Goal: Information Seeking & Learning: Understand process/instructions

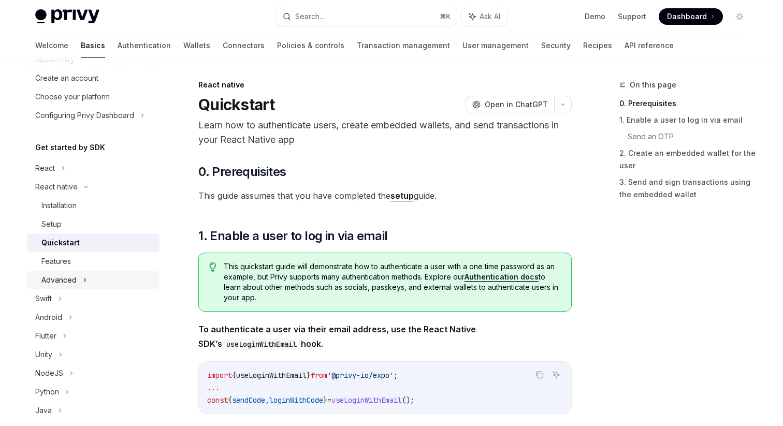
scroll to position [37, 0]
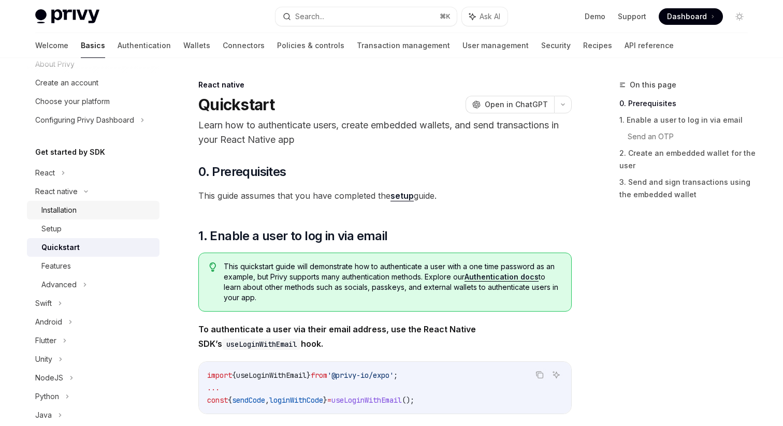
click at [56, 213] on div "Installation" at bounding box center [58, 210] width 35 height 12
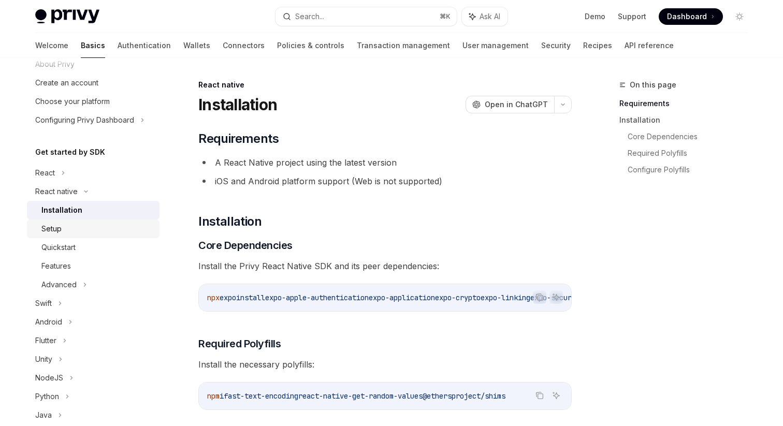
click at [74, 232] on div "Setup" at bounding box center [97, 229] width 112 height 12
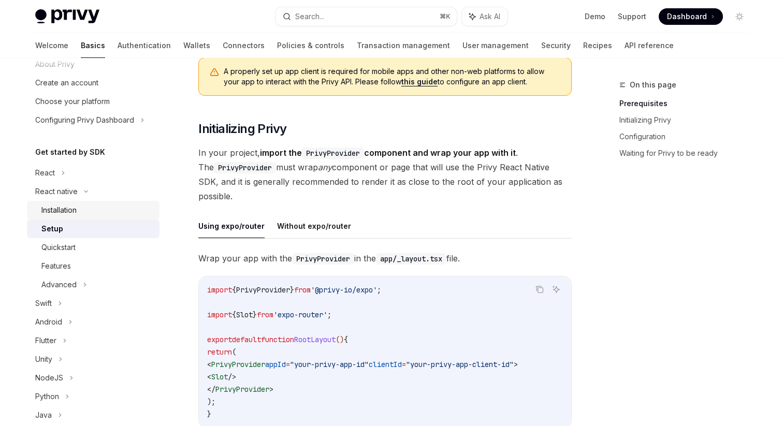
scroll to position [142, 0]
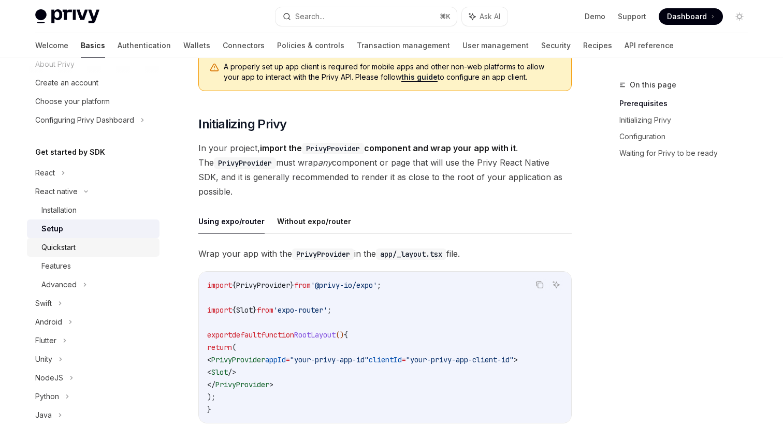
click at [67, 253] on div "Quickstart" at bounding box center [58, 247] width 34 height 12
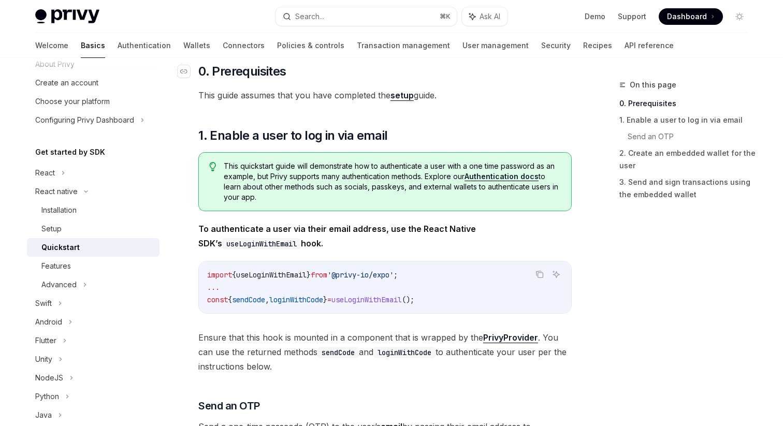
scroll to position [108, 0]
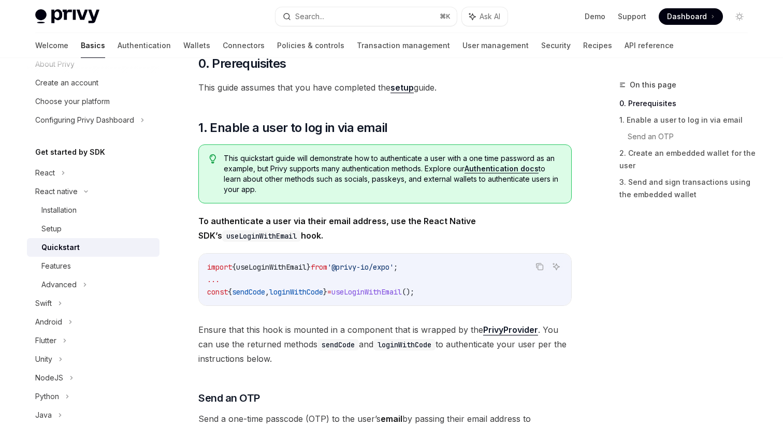
click at [401, 87] on link "setup" at bounding box center [402, 87] width 23 height 11
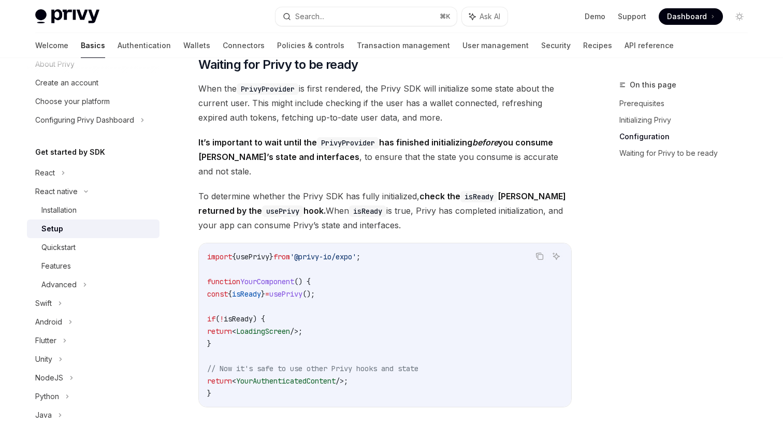
scroll to position [994, 0]
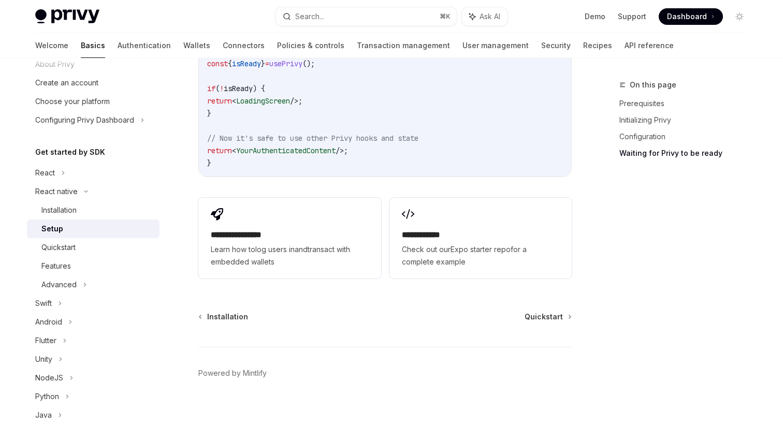
click at [251, 208] on div "**********" at bounding box center [289, 238] width 182 height 81
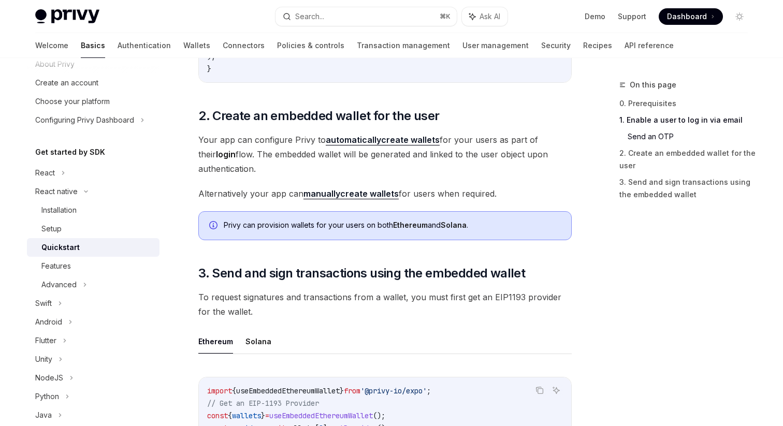
scroll to position [961, 0]
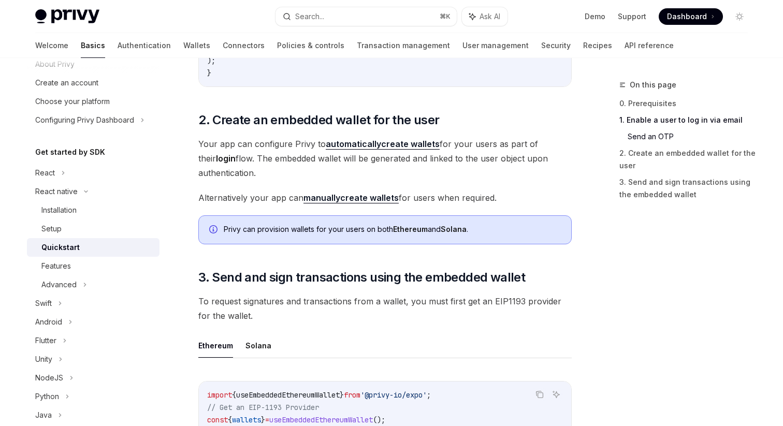
click at [340, 140] on strong "automatically" at bounding box center [353, 144] width 55 height 10
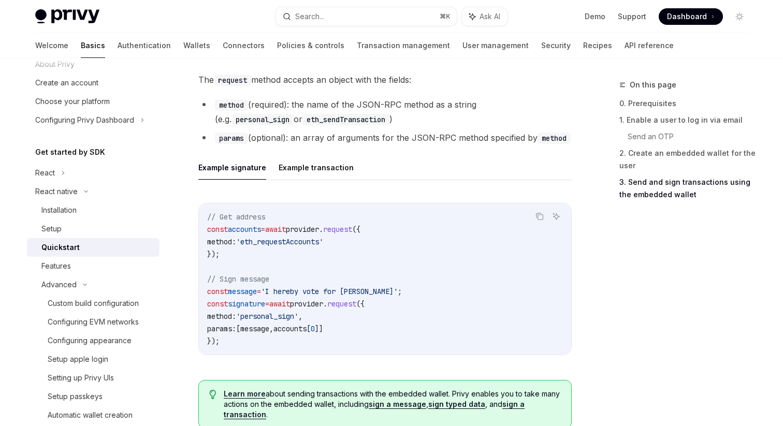
scroll to position [1601, 0]
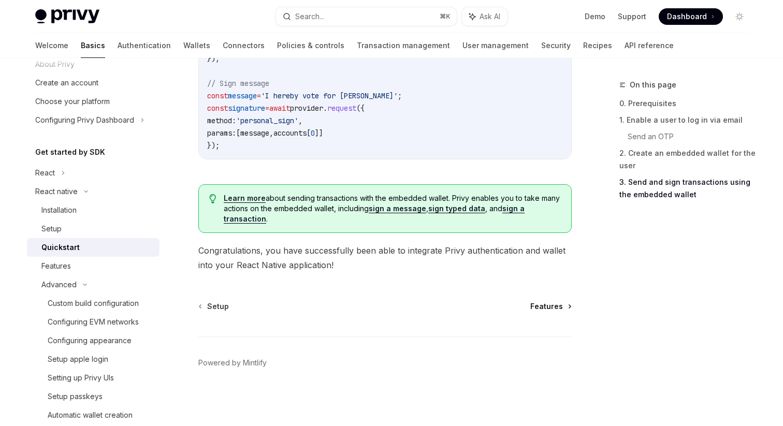
click at [536, 303] on span "Features" at bounding box center [547, 307] width 33 height 10
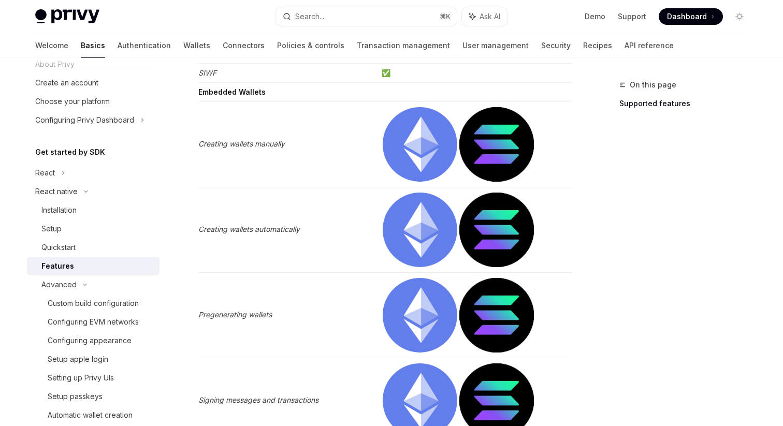
scroll to position [330, 0]
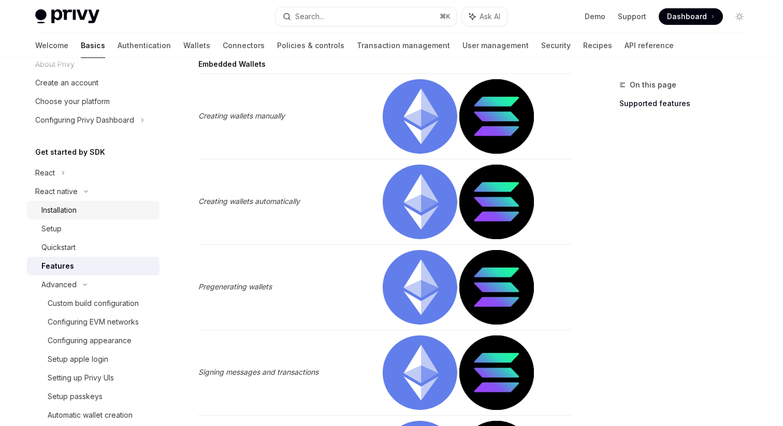
click at [60, 211] on div "Installation" at bounding box center [58, 210] width 35 height 12
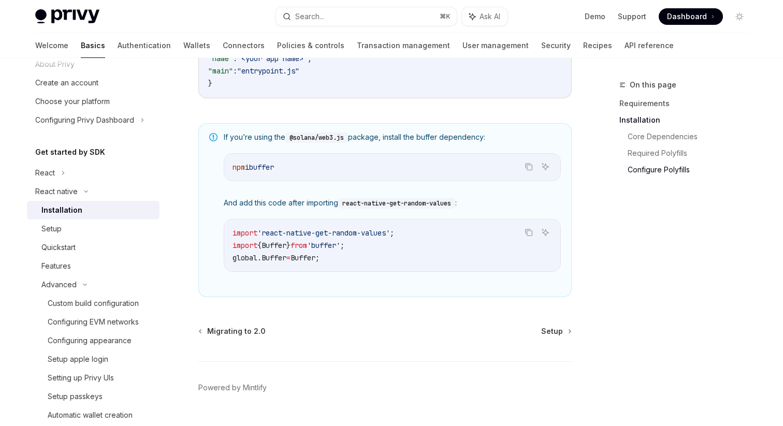
scroll to position [759, 0]
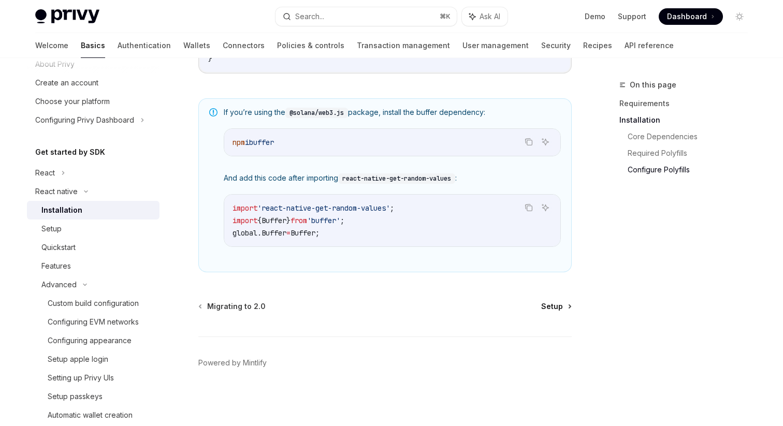
click at [552, 304] on span "Setup" at bounding box center [552, 307] width 22 height 10
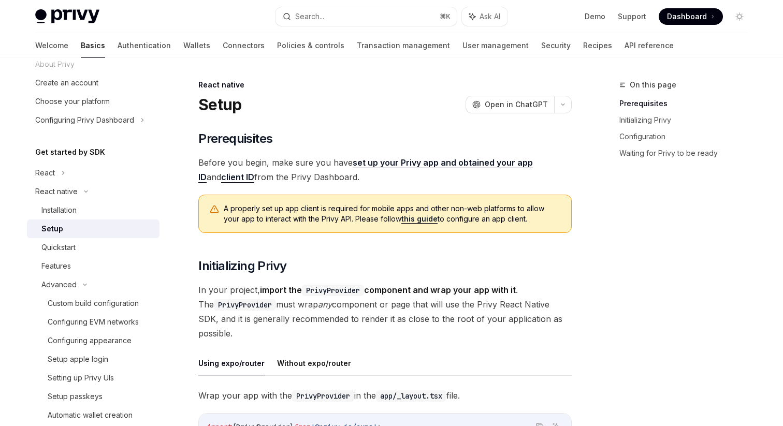
click at [303, 159] on span "Before you begin, make sure you have set up your Privy app and obtained your ap…" at bounding box center [385, 169] width 374 height 29
click at [351, 209] on span "A properly set up app client is required for mobile apps and other non-web plat…" at bounding box center [392, 214] width 337 height 21
click at [402, 222] on link "this guide" at bounding box center [420, 219] width 36 height 9
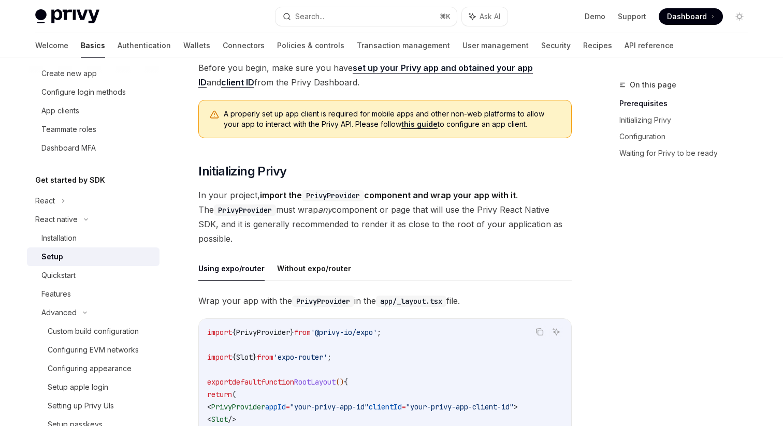
scroll to position [124, 0]
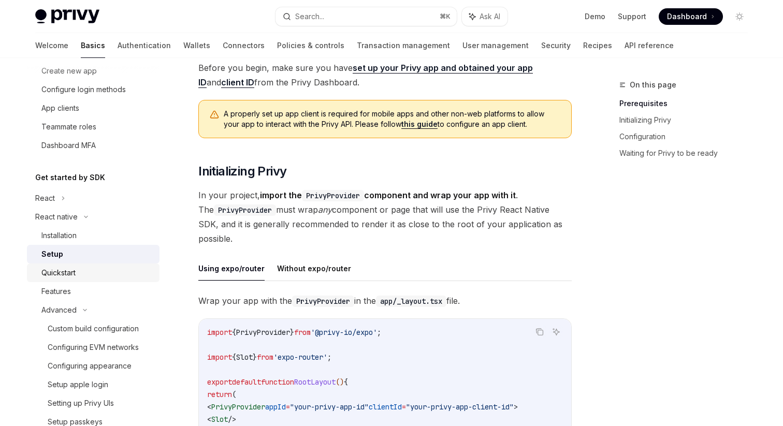
click at [59, 278] on div "Quickstart" at bounding box center [58, 273] width 34 height 12
type textarea "*"
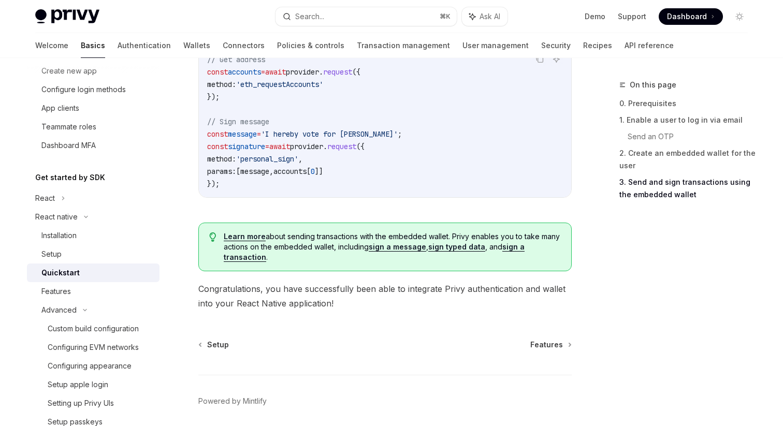
scroll to position [1601, 0]
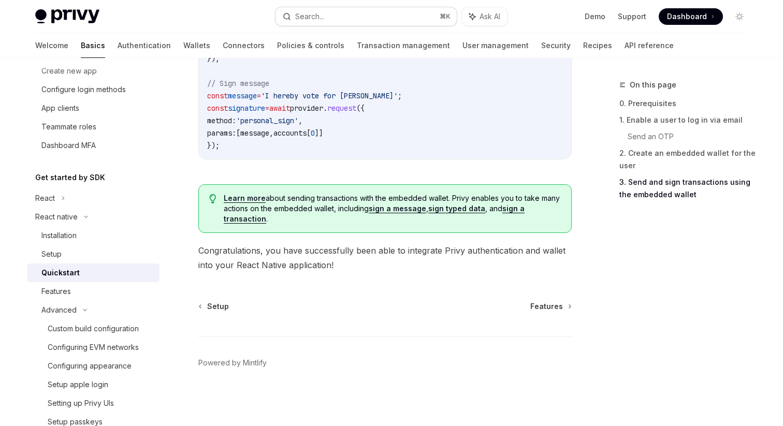
click at [364, 21] on button "Search... ⌘ K" at bounding box center [366, 16] width 181 height 19
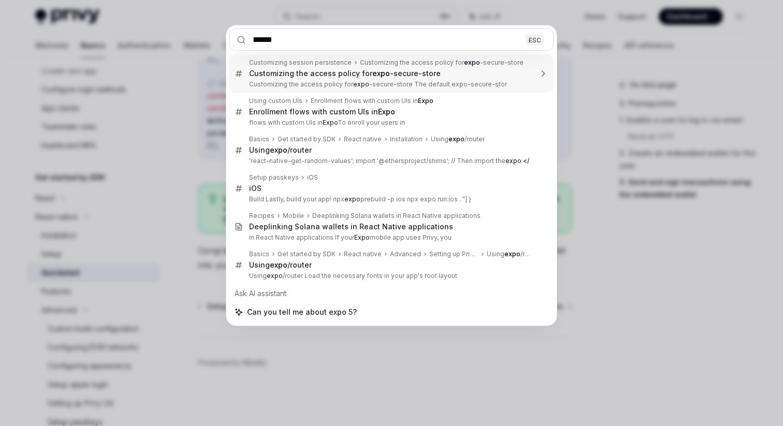
type input "*******"
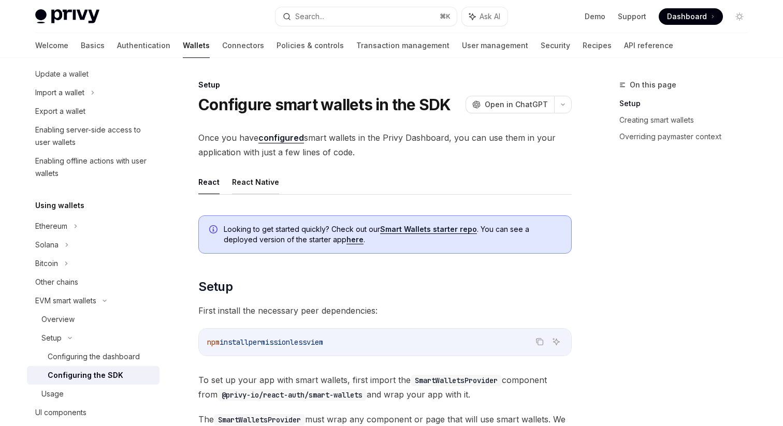
click at [252, 178] on button "React Native" at bounding box center [255, 182] width 47 height 24
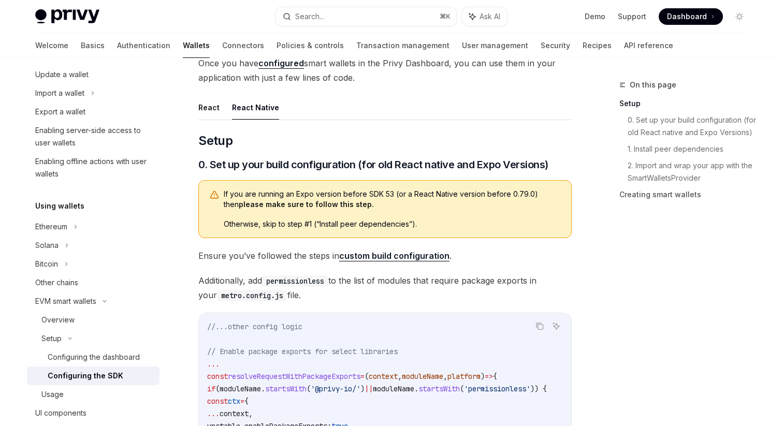
scroll to position [77, 0]
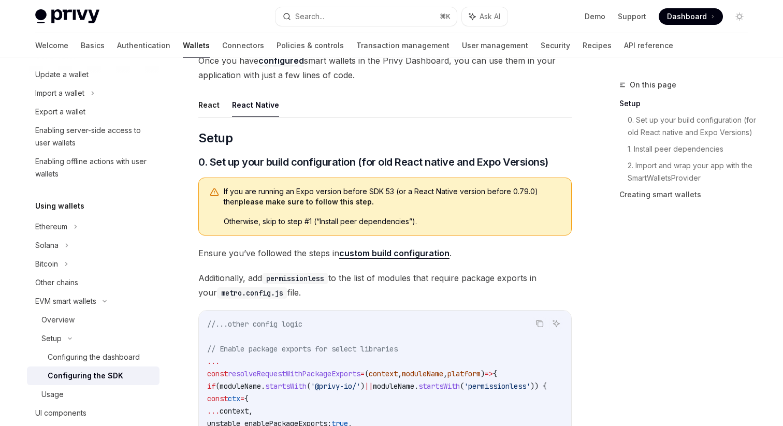
click at [367, 251] on link "custom build configuration" at bounding box center [394, 253] width 110 height 11
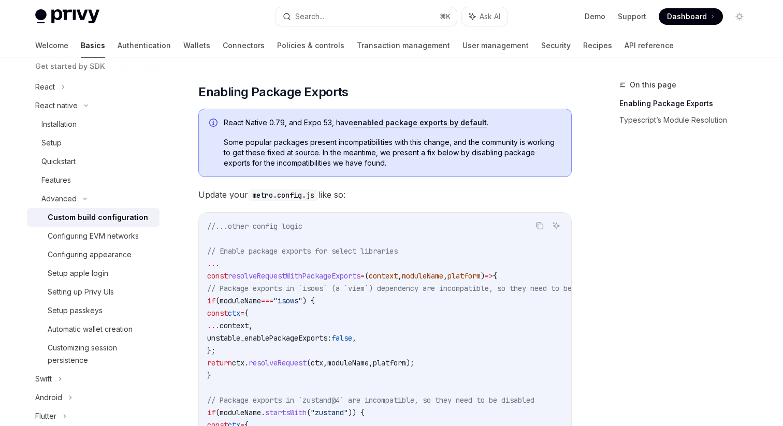
scroll to position [201, 0]
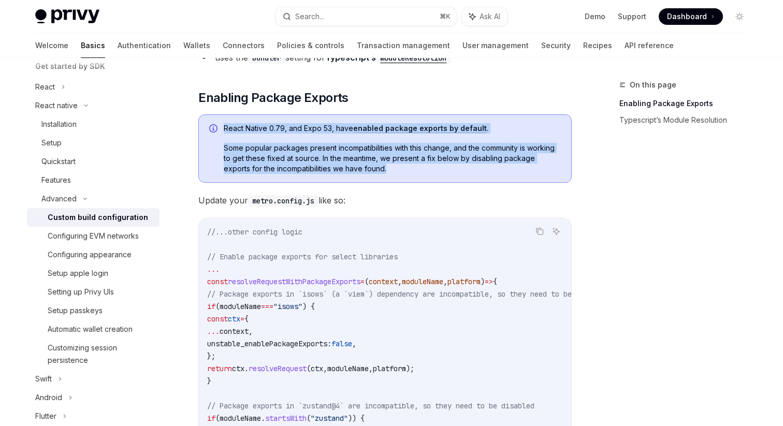
drag, startPoint x: 367, startPoint y: 174, endPoint x: 212, endPoint y: 120, distance: 164.0
click at [212, 120] on div "React Native 0.79, and Expo 53, have enabled package exports by default . Some …" at bounding box center [385, 149] width 374 height 68
copy div "React Native 0.79, and Expo 53, have enabled package exports by default . Some …"
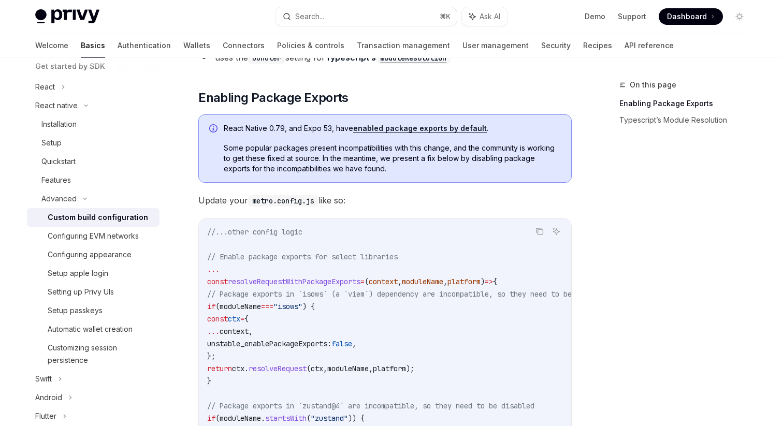
click at [210, 125] on icon "Info" at bounding box center [214, 129] width 10 height 10
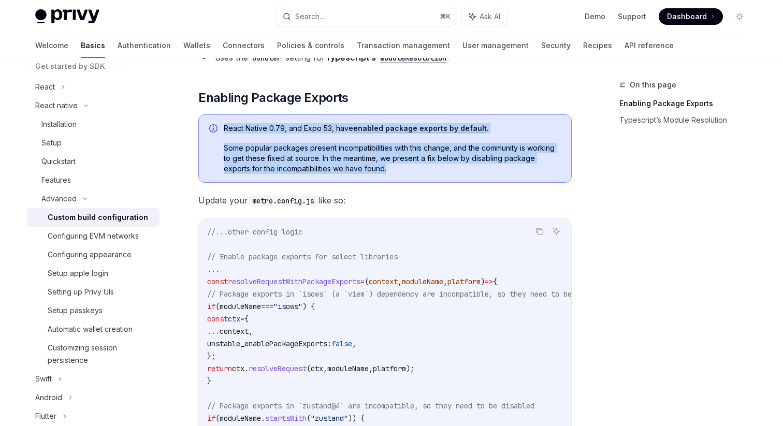
drag, startPoint x: 371, startPoint y: 167, endPoint x: 223, endPoint y: 128, distance: 153.6
click at [223, 128] on div "React Native 0.79, and Expo 53, have enabled package exports by default . Some …" at bounding box center [385, 149] width 374 height 68
copy div "React Native 0.79, and Expo 53, have enabled package exports by default . Some …"
click at [354, 160] on span "Some popular packages present incompatibilities with this change, and the commu…" at bounding box center [392, 158] width 337 height 31
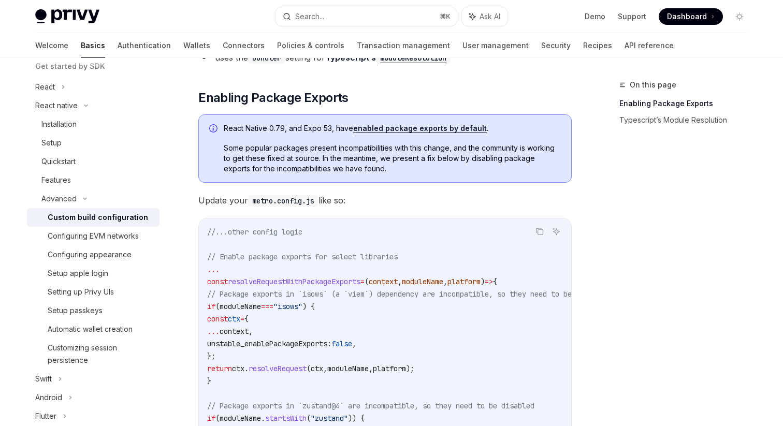
click at [354, 160] on span "Some popular packages present incompatibilities with this change, and the commu…" at bounding box center [392, 158] width 337 height 31
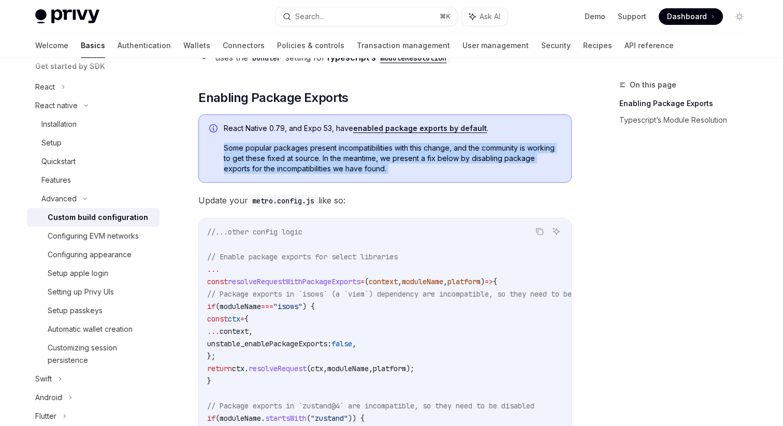
click at [354, 160] on span "Some popular packages present incompatibilities with this change, and the commu…" at bounding box center [392, 158] width 337 height 31
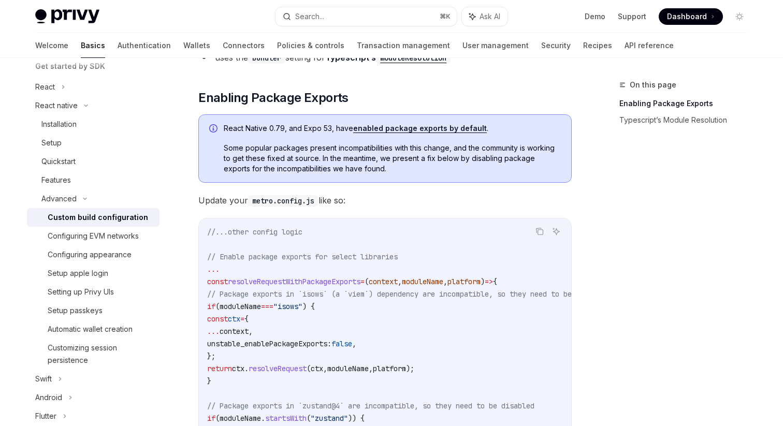
scroll to position [199, 0]
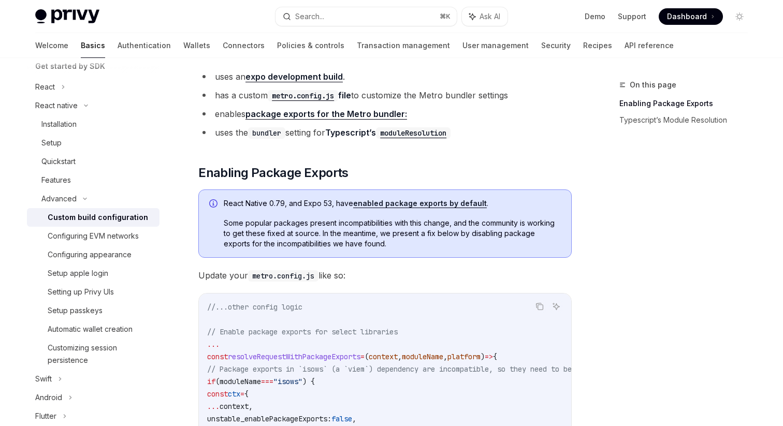
scroll to position [128, 0]
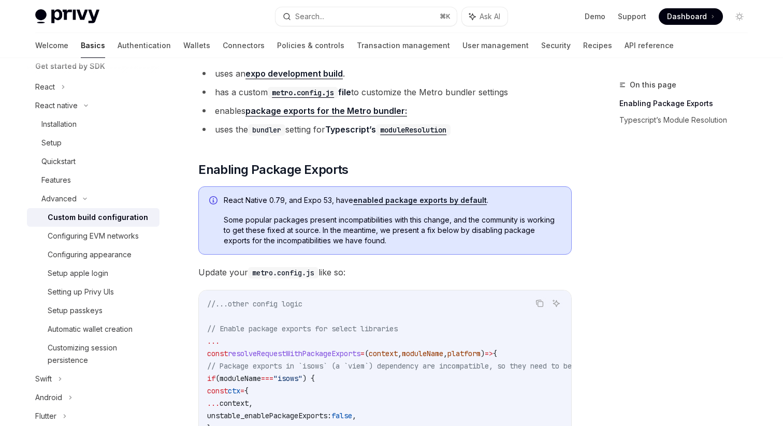
click at [375, 202] on link "enabled package exports by default" at bounding box center [420, 200] width 134 height 9
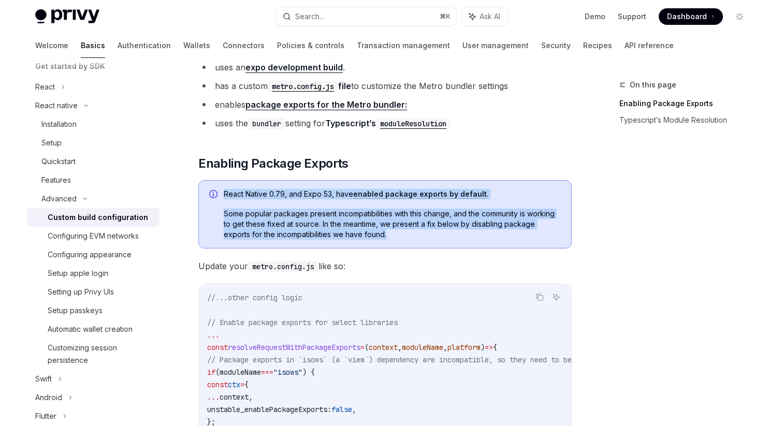
drag, startPoint x: 367, startPoint y: 240, endPoint x: 224, endPoint y: 198, distance: 149.2
click at [224, 198] on div "React Native 0.79, and Expo 53, have enabled package exports by default . Some …" at bounding box center [385, 214] width 374 height 68
click at [226, 198] on span "React Native 0.79, and Expo 53, have enabled package exports by default ." at bounding box center [392, 194] width 337 height 10
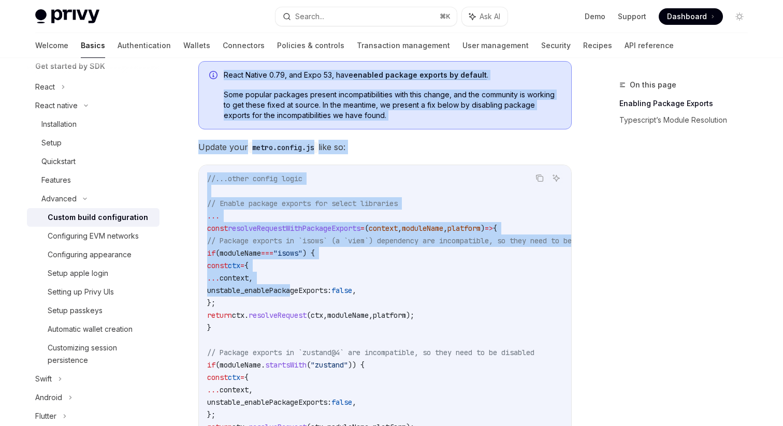
scroll to position [321, 0]
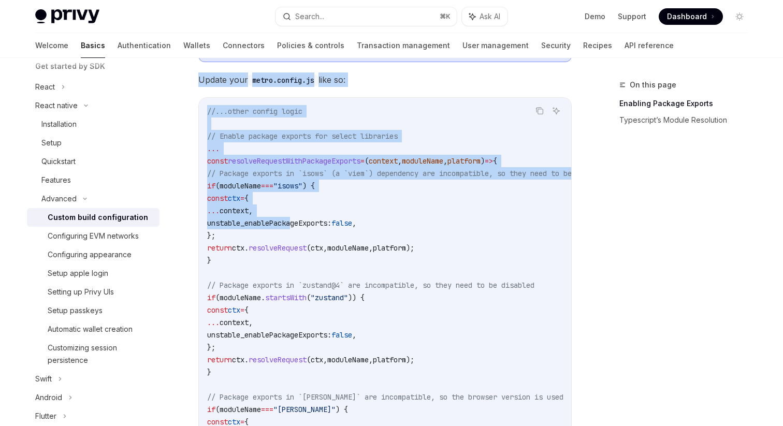
drag, startPoint x: 192, startPoint y: 151, endPoint x: 296, endPoint y: 221, distance: 124.7
click at [296, 221] on div "Advanced Custom build configuration OpenAI Open in ChatGPT OpenAI Open in ChatG…" at bounding box center [288, 412] width 572 height 1308
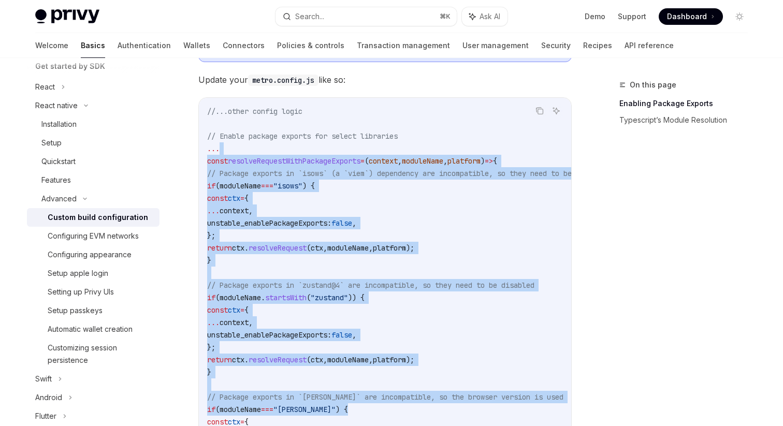
drag, startPoint x: 280, startPoint y: 150, endPoint x: 400, endPoint y: 331, distance: 216.8
click at [421, 408] on code "//...other config logic // Enable package exports for select libraries ... cons…" at bounding box center [420, 409] width 427 height 609
click at [398, 327] on code "//...other config logic // Enable package exports for select libraries ... cons…" at bounding box center [420, 409] width 427 height 609
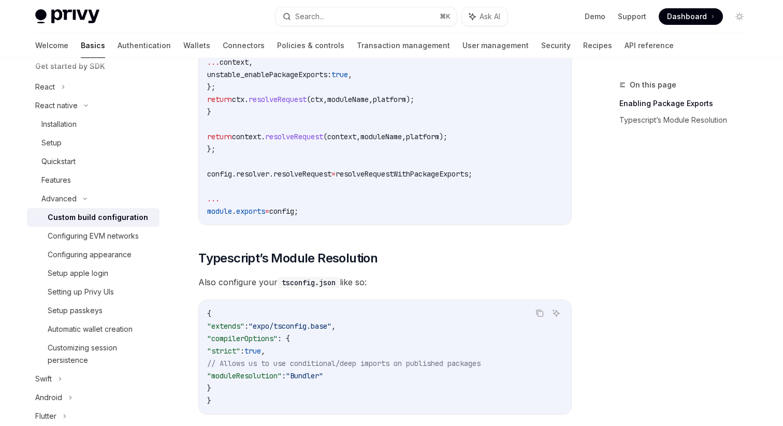
scroll to position [964, 0]
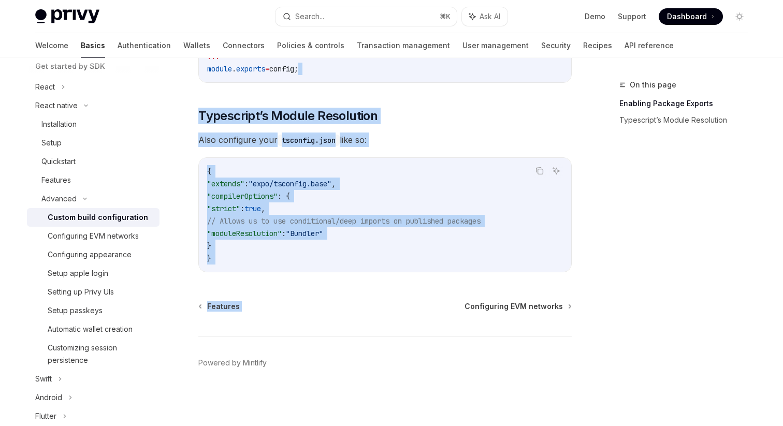
drag, startPoint x: 530, startPoint y: 277, endPoint x: 317, endPoint y: 75, distance: 293.5
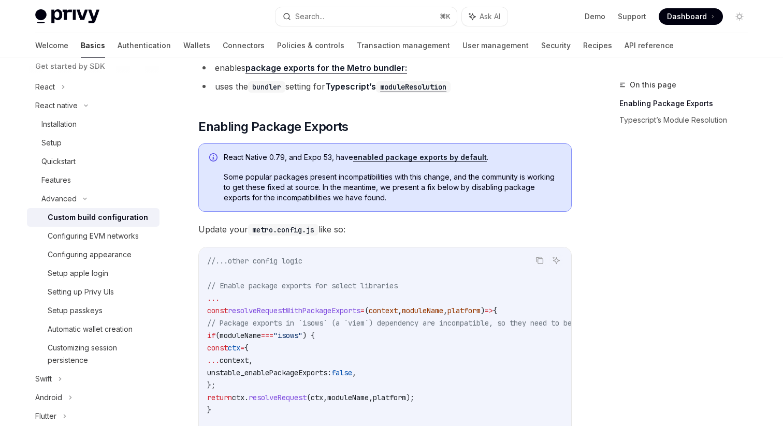
scroll to position [159, 0]
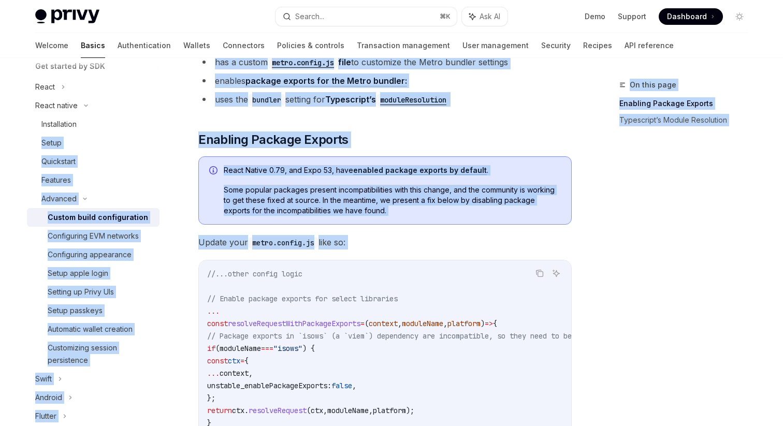
drag, startPoint x: 175, startPoint y: 133, endPoint x: 388, endPoint y: 263, distance: 250.0
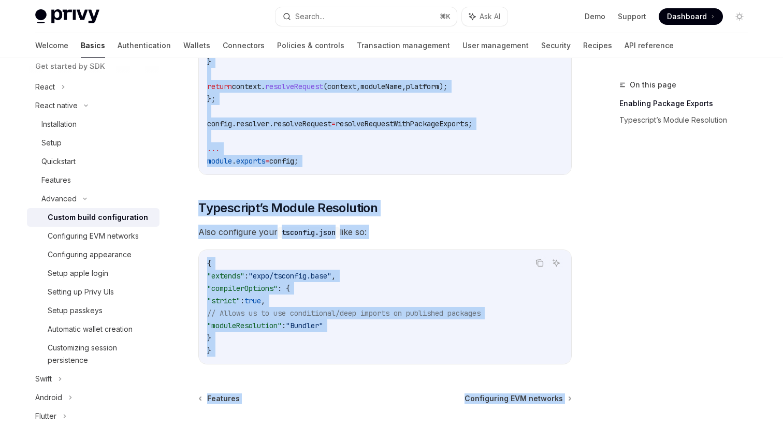
scroll to position [923, 0]
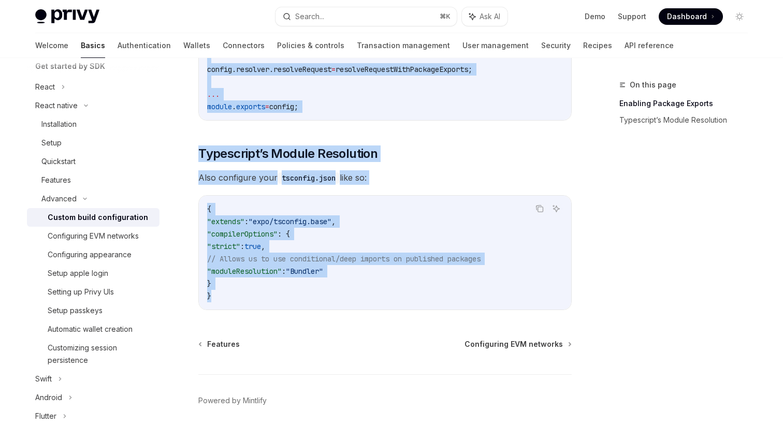
drag, startPoint x: 275, startPoint y: 125, endPoint x: 362, endPoint y: 310, distance: 204.4
copy div "Enabling Package Exports React Native 0.79, and Expo 53, have enabled package e…"
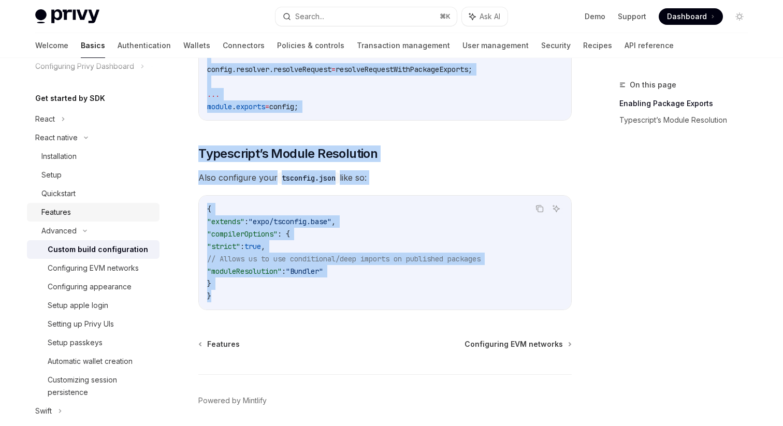
scroll to position [85, 0]
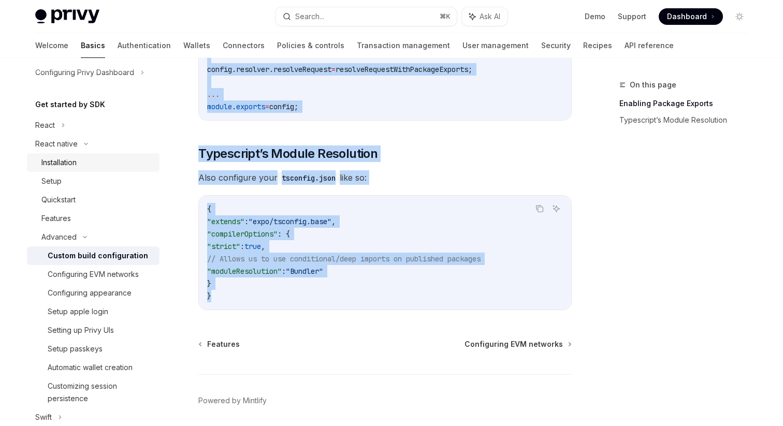
click at [87, 164] on div "Installation" at bounding box center [97, 162] width 112 height 12
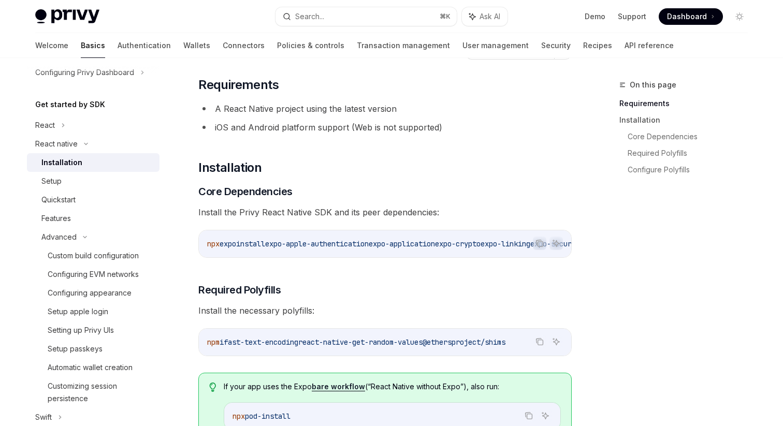
scroll to position [60, 0]
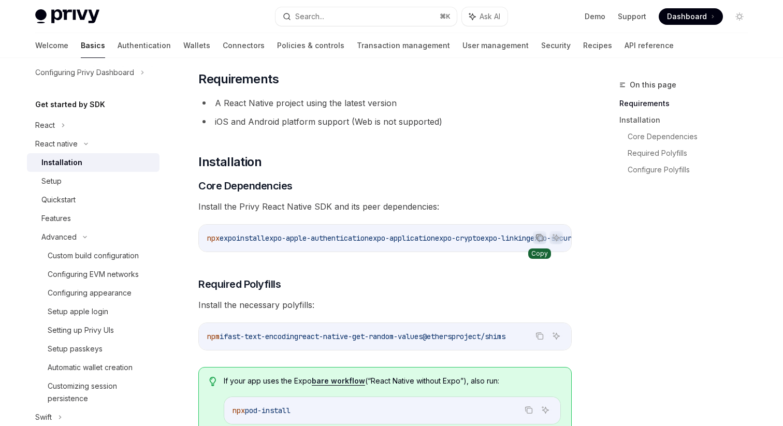
click at [538, 239] on icon "Copy the contents from the code block" at bounding box center [540, 238] width 5 height 5
click at [539, 340] on icon "Copy the contents from the code block" at bounding box center [540, 336] width 8 height 8
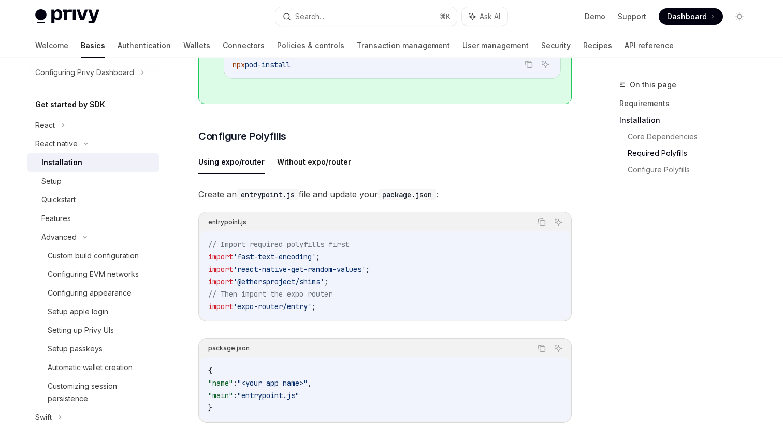
scroll to position [406, 0]
click at [538, 226] on icon "Copy the contents from the code block" at bounding box center [542, 222] width 8 height 8
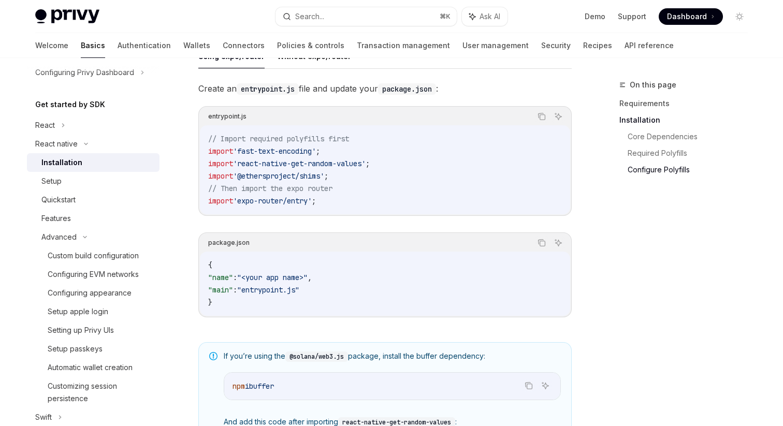
scroll to position [545, 0]
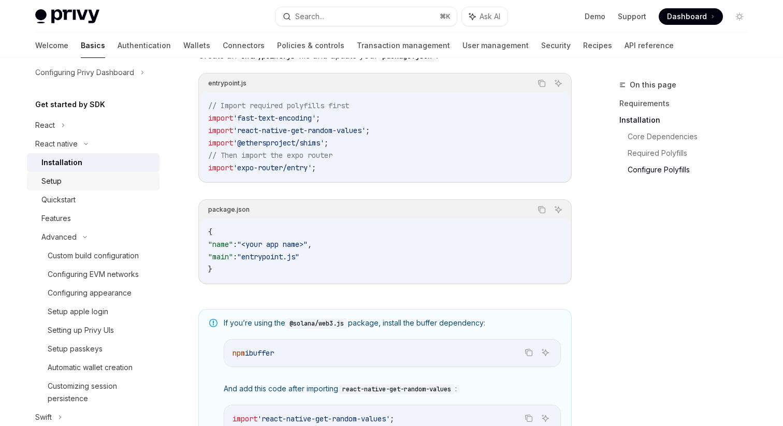
click at [74, 184] on div "Setup" at bounding box center [97, 181] width 112 height 12
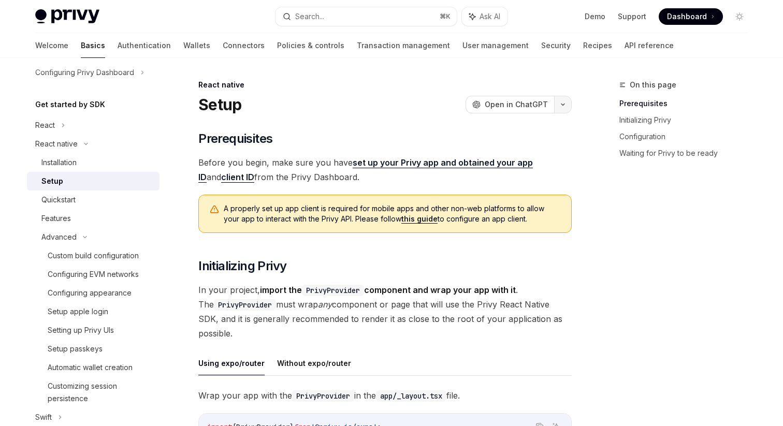
click at [558, 106] on icon "button" at bounding box center [563, 105] width 12 height 4
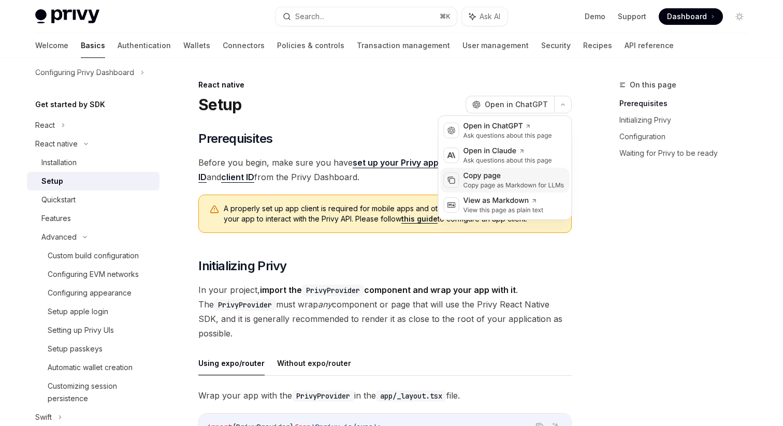
click at [488, 175] on div "Copy page" at bounding box center [514, 176] width 101 height 10
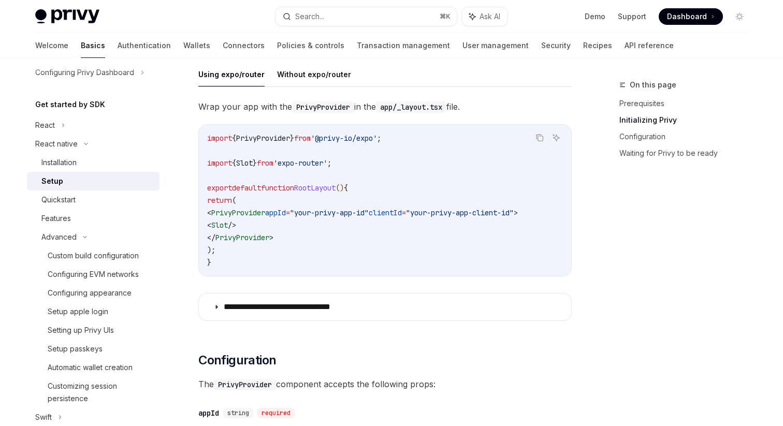
scroll to position [265, 0]
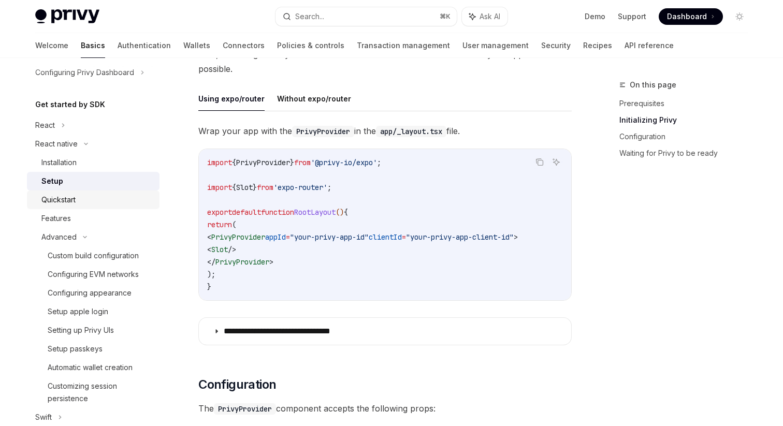
click at [48, 198] on div "Quickstart" at bounding box center [58, 200] width 34 height 12
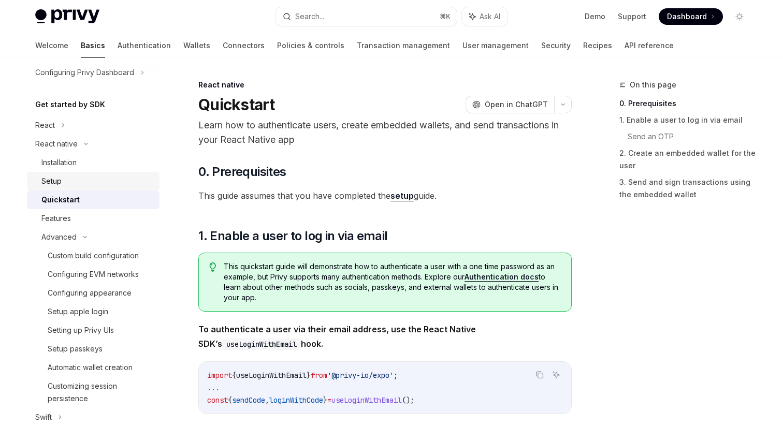
click at [66, 183] on div "Setup" at bounding box center [97, 181] width 112 height 12
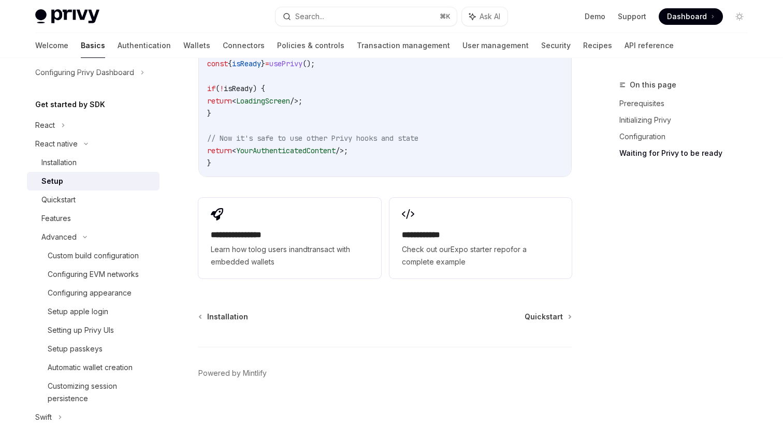
scroll to position [992, 0]
click at [64, 163] on div "Installation" at bounding box center [58, 162] width 35 height 12
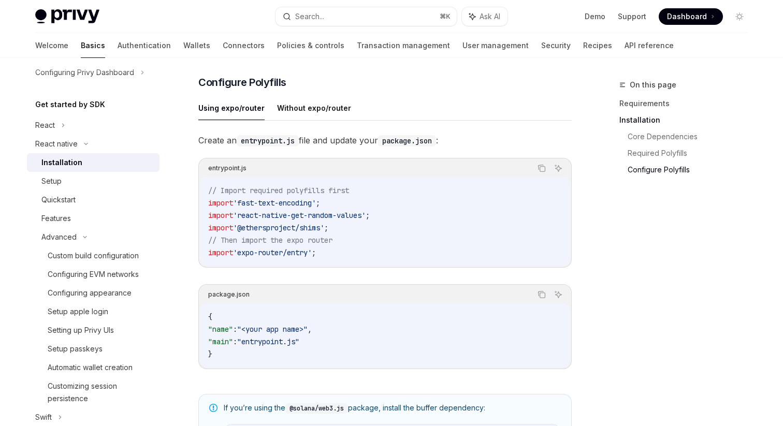
scroll to position [466, 0]
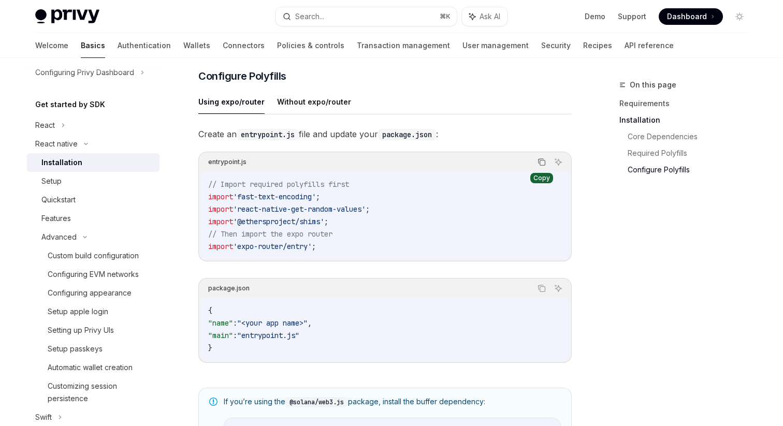
click at [539, 169] on button "Copy the contents from the code block" at bounding box center [541, 161] width 13 height 13
click at [541, 166] on icon "Copy the contents from the code block" at bounding box center [542, 162] width 8 height 8
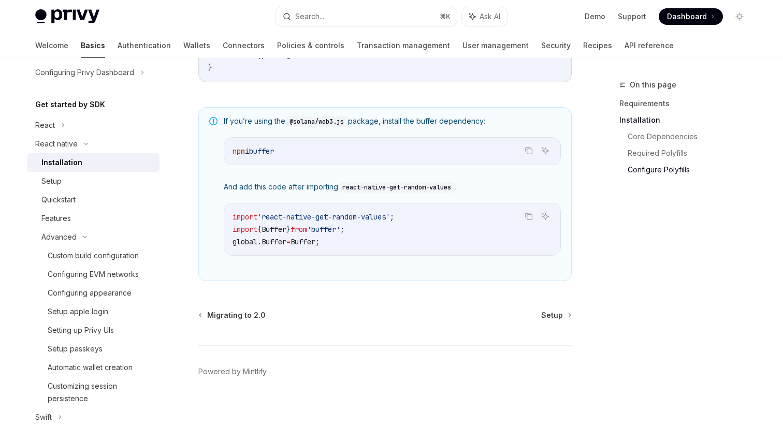
scroll to position [759, 0]
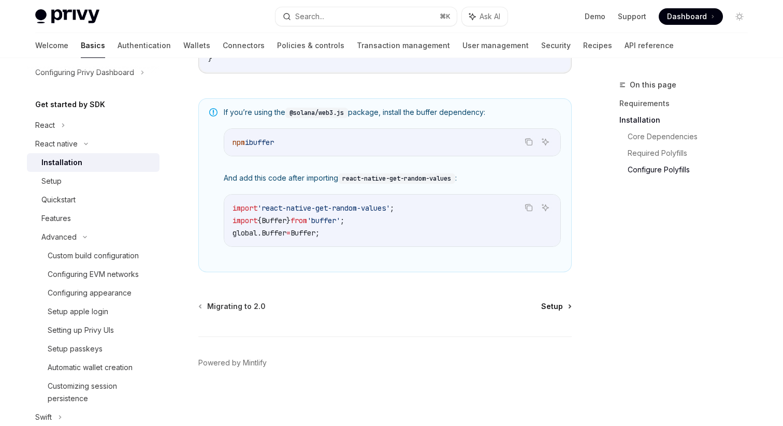
click at [566, 304] on link "Setup" at bounding box center [556, 307] width 30 height 10
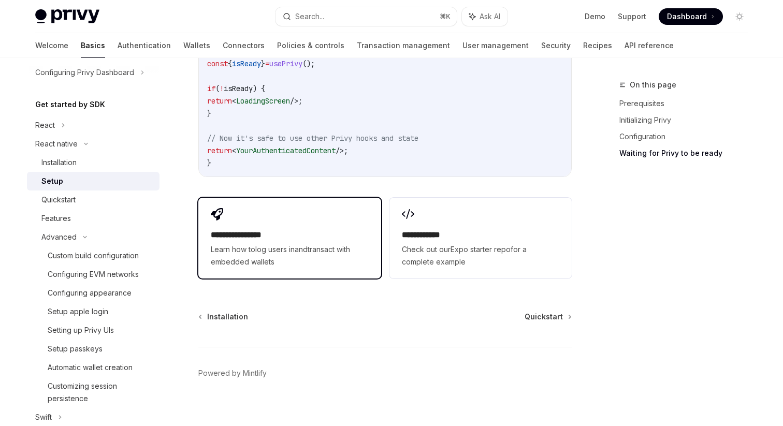
scroll to position [985, 0]
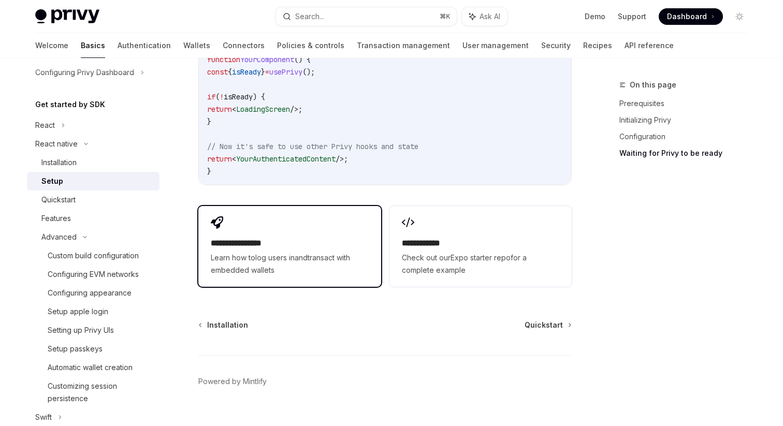
click at [310, 226] on div "**********" at bounding box center [289, 246] width 182 height 81
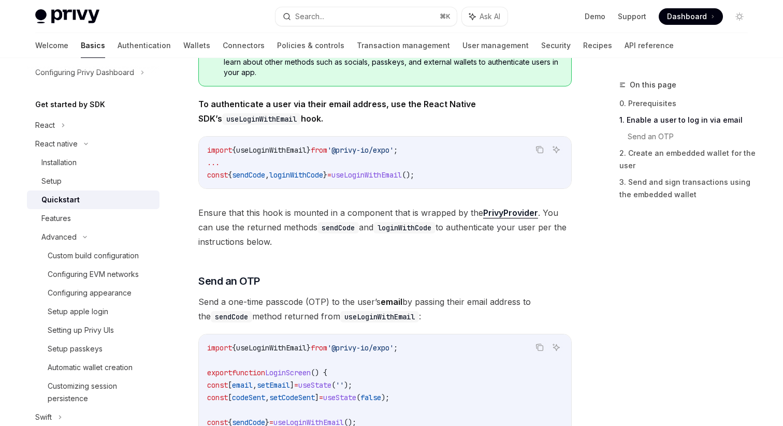
type textarea "*"
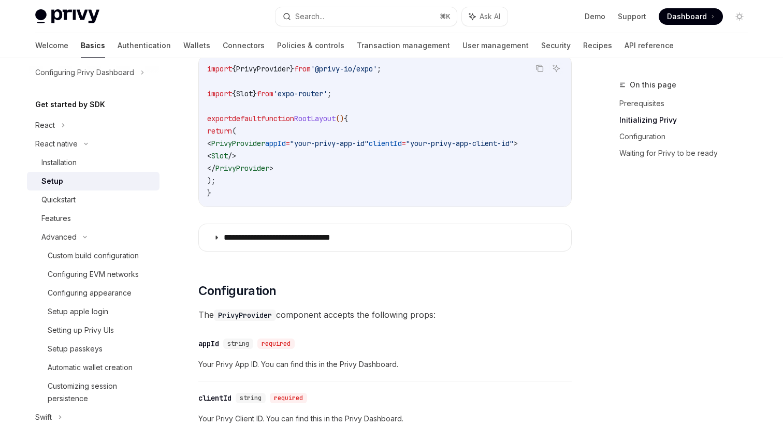
scroll to position [355, 0]
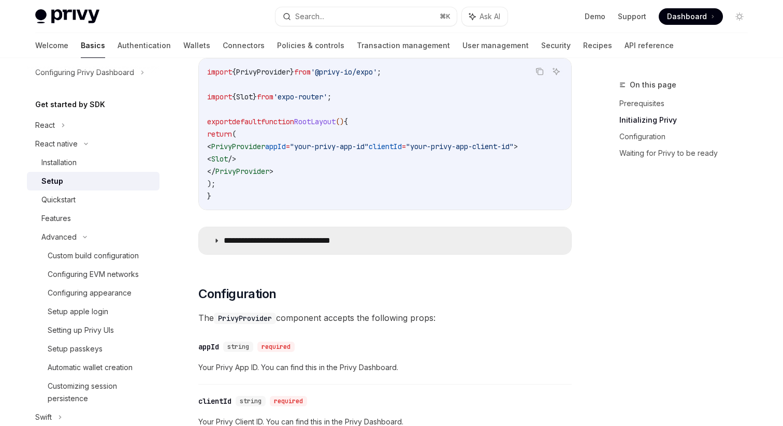
click at [218, 254] on summary "**********" at bounding box center [385, 240] width 373 height 27
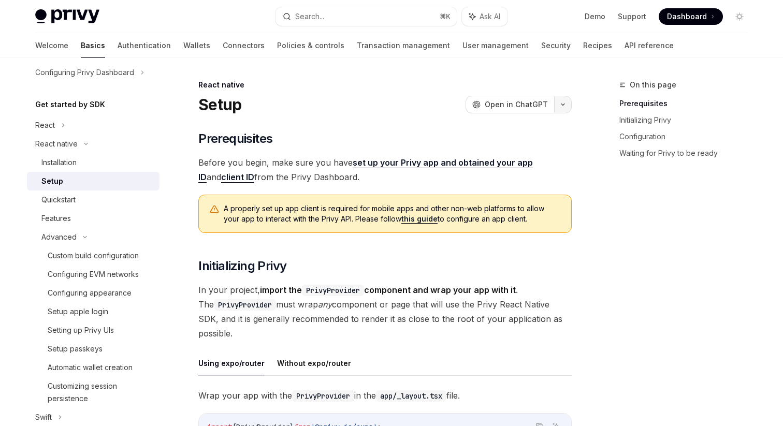
click at [561, 101] on button "button" at bounding box center [563, 105] width 18 height 18
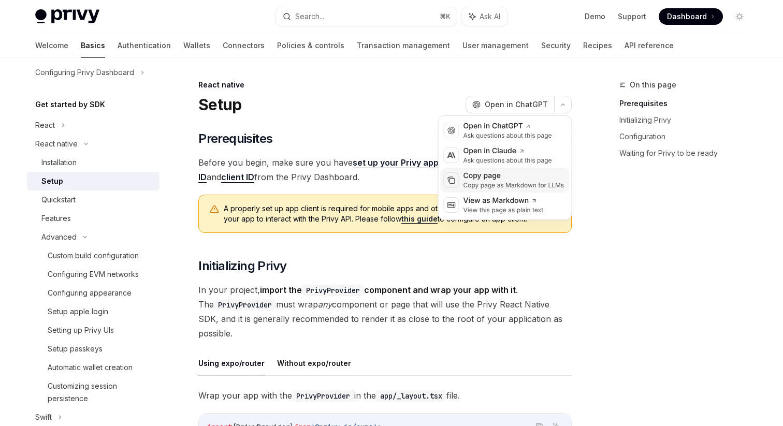
click at [499, 172] on div "Copy page" at bounding box center [514, 176] width 101 height 10
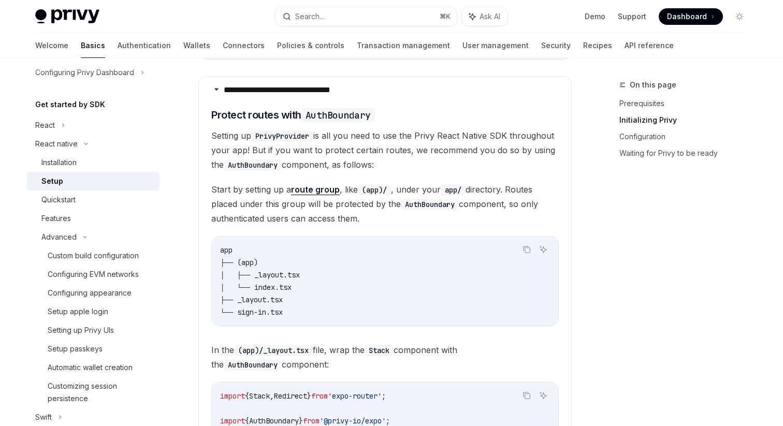
scroll to position [480, 0]
